Goal: Task Accomplishment & Management: Manage account settings

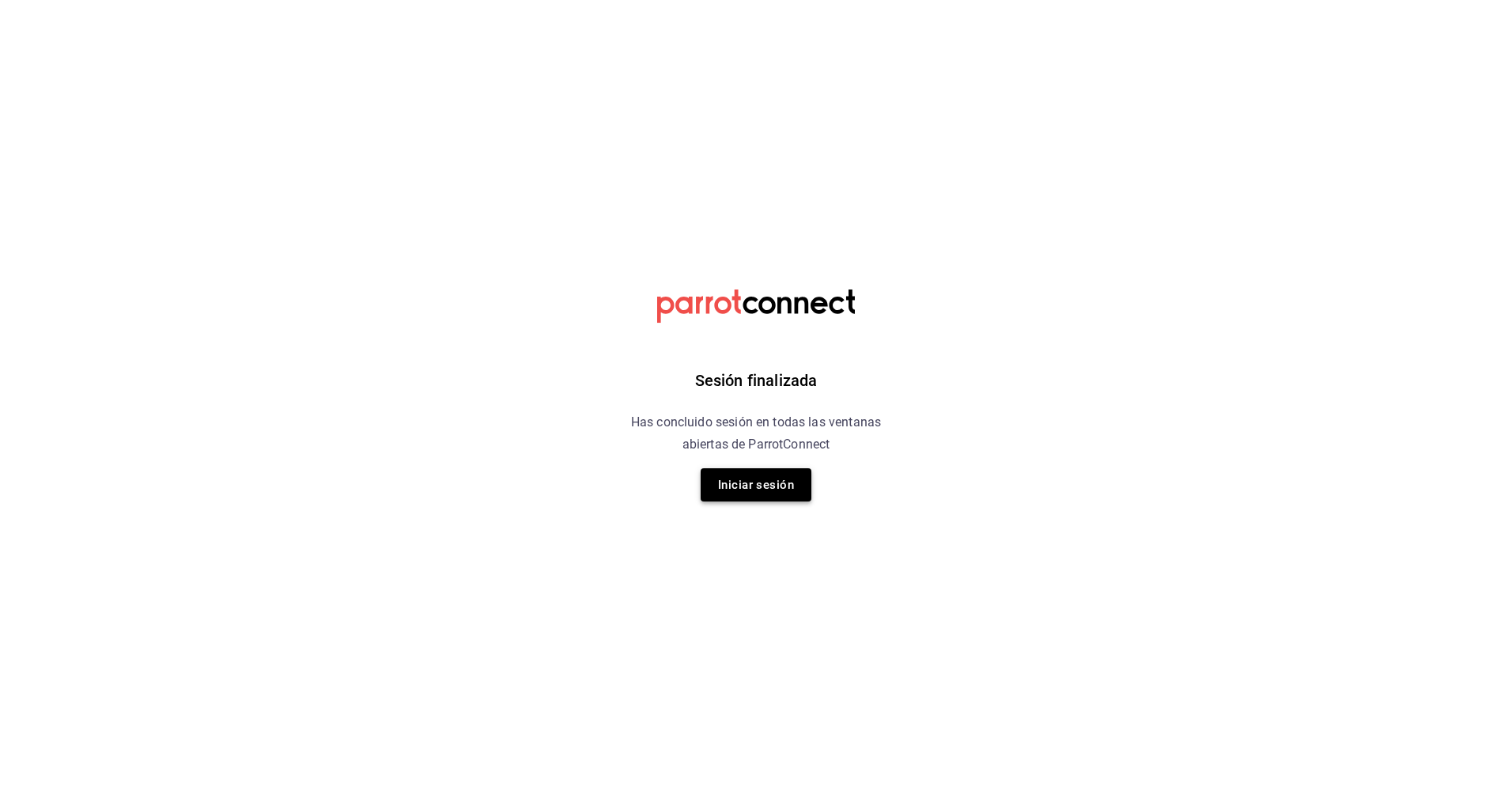
click at [721, 481] on button "Iniciar sesión" at bounding box center [756, 485] width 111 height 33
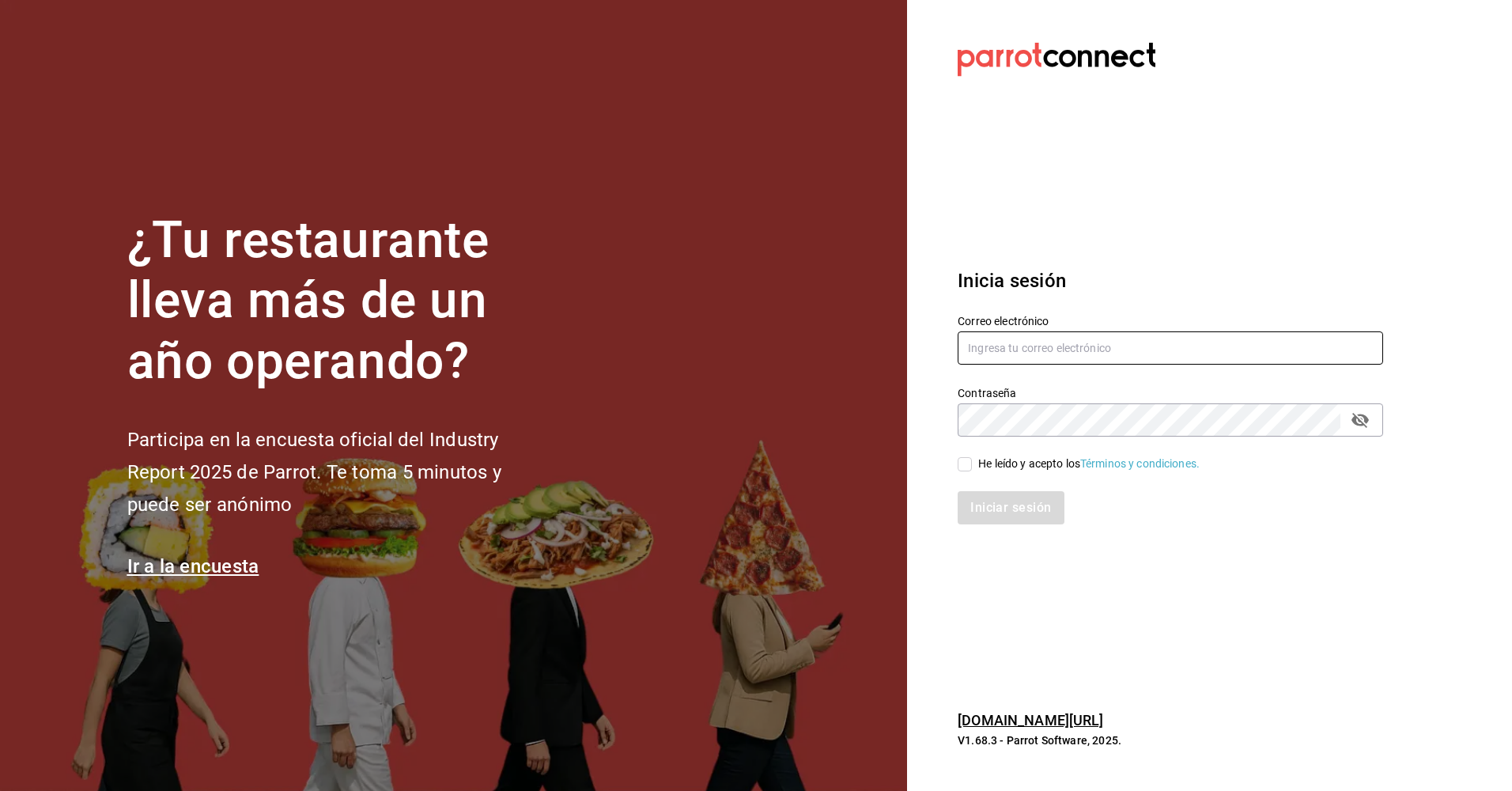
type input "zemogal@yahoo.com"
click at [965, 461] on input "He leído y acepto los Términos y condiciones." at bounding box center [964, 463] width 14 height 14
checkbox input "true"
click at [992, 502] on button "Iniciar sesión" at bounding box center [1011, 508] width 108 height 33
